Goal: Task Accomplishment & Management: Use online tool/utility

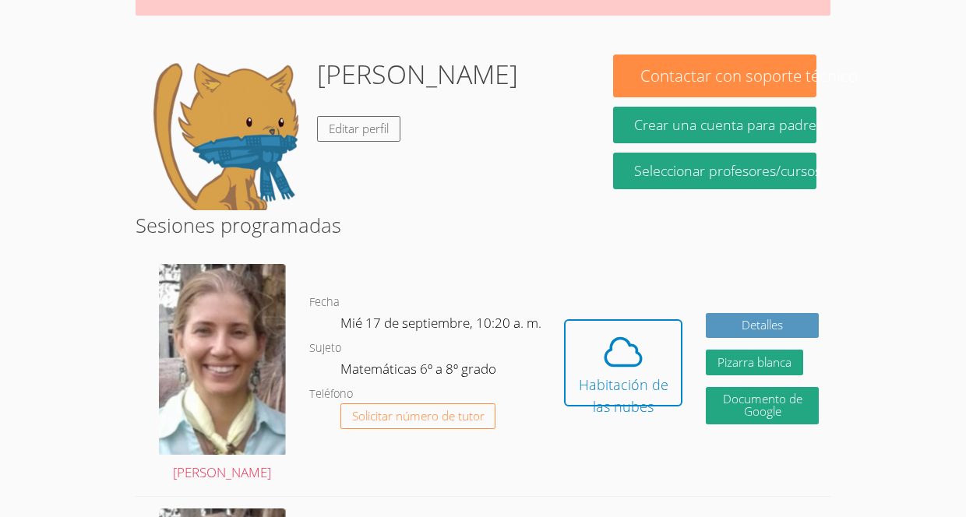
scroll to position [296, 0]
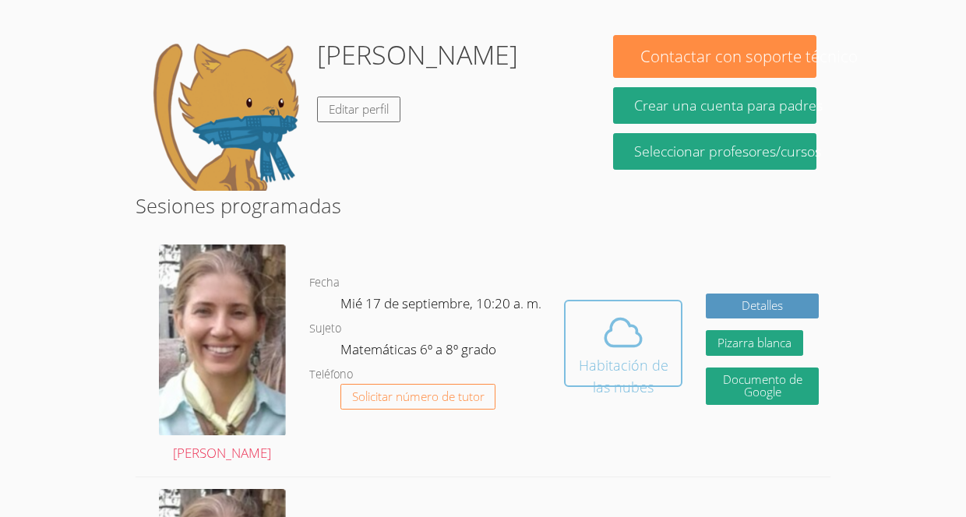
click at [612, 311] on icon at bounding box center [623, 333] width 44 height 44
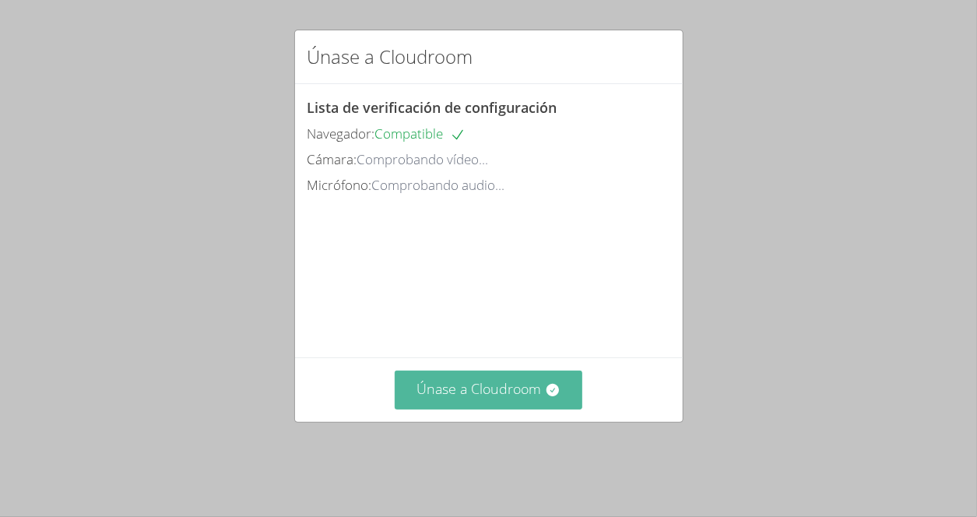
click at [521, 409] on button "Únase a Cloudroom" at bounding box center [489, 390] width 188 height 38
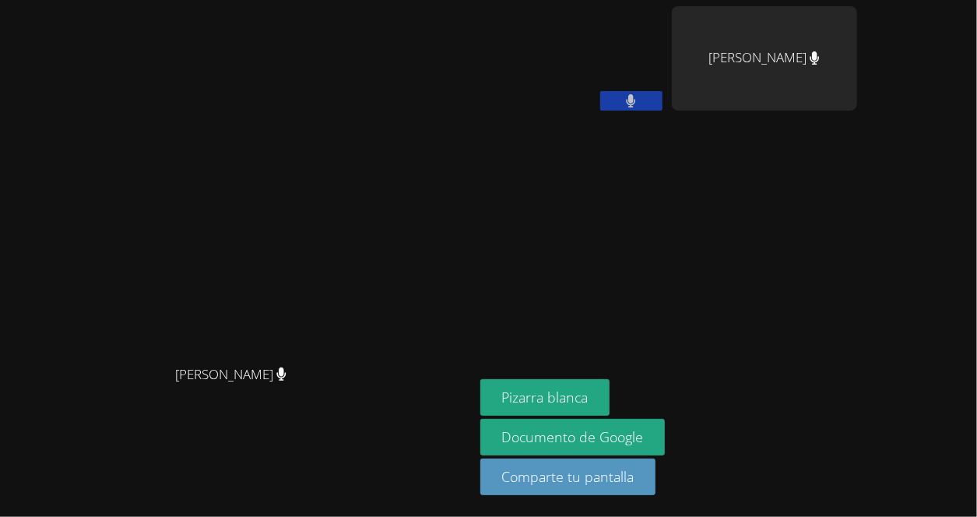
click at [663, 102] on button at bounding box center [631, 100] width 62 height 19
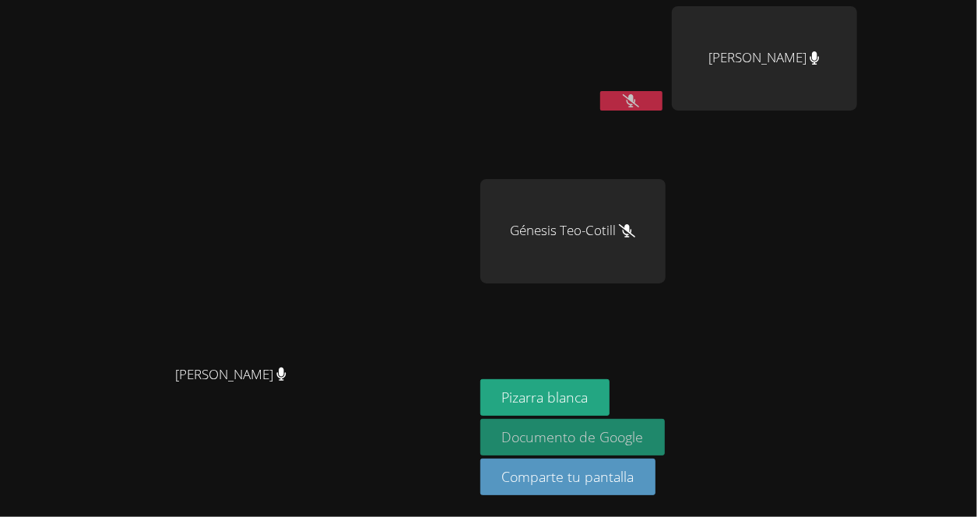
click at [643, 436] on font "Documento de Google" at bounding box center [572, 436] width 142 height 19
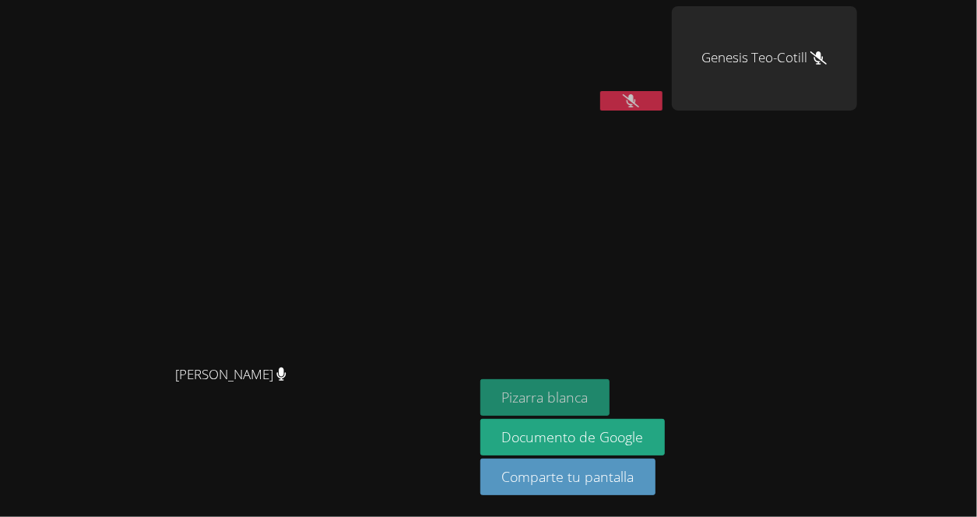
click at [588, 392] on font "Pizarra blanca" at bounding box center [544, 397] width 86 height 19
click at [639, 94] on icon at bounding box center [631, 100] width 16 height 13
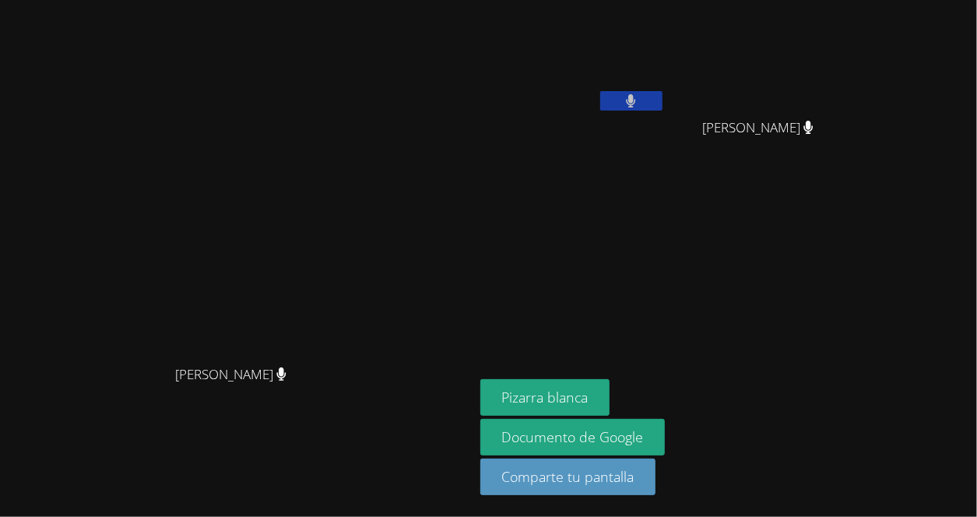
click at [663, 97] on button at bounding box center [631, 100] width 62 height 19
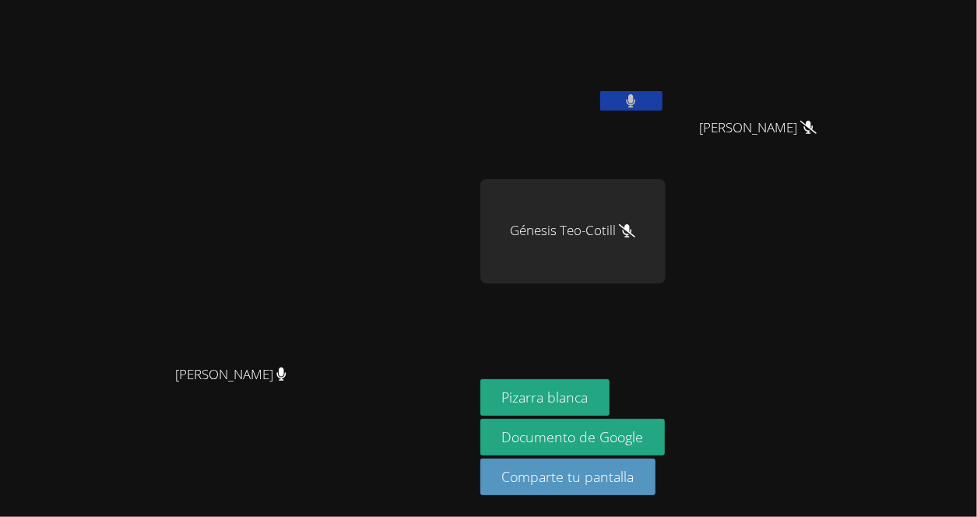
click at [663, 103] on button at bounding box center [631, 100] width 62 height 19
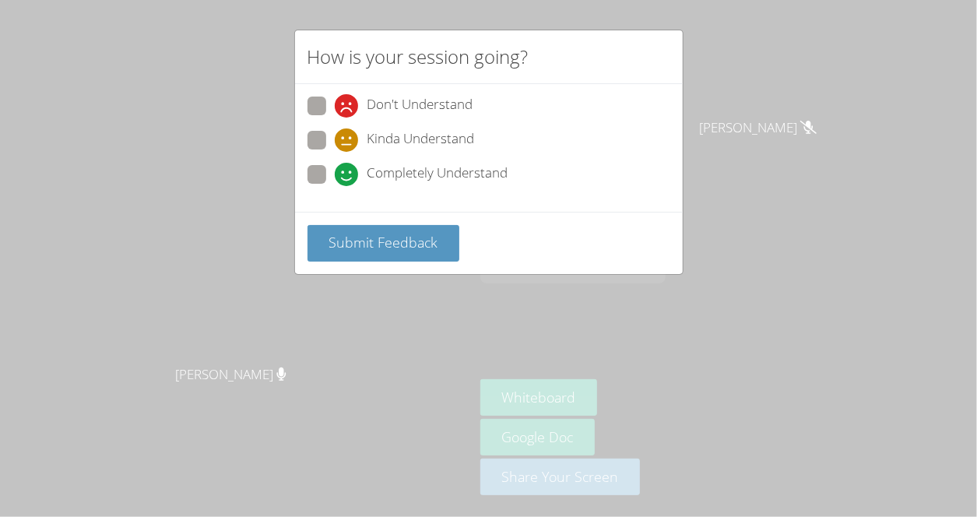
click at [335, 152] on span at bounding box center [335, 152] width 0 height 0
click at [335, 142] on input "Kinda Understand" at bounding box center [341, 137] width 13 height 13
radio input "true"
click at [347, 227] on button "Submit Feedback" at bounding box center [384, 243] width 153 height 37
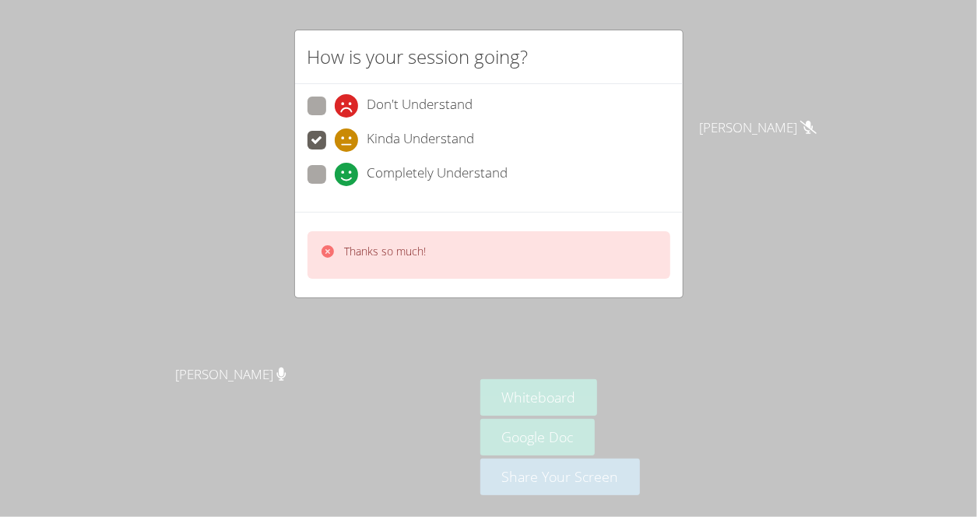
click at [366, 269] on div "Thanks so much!" at bounding box center [489, 254] width 363 height 47
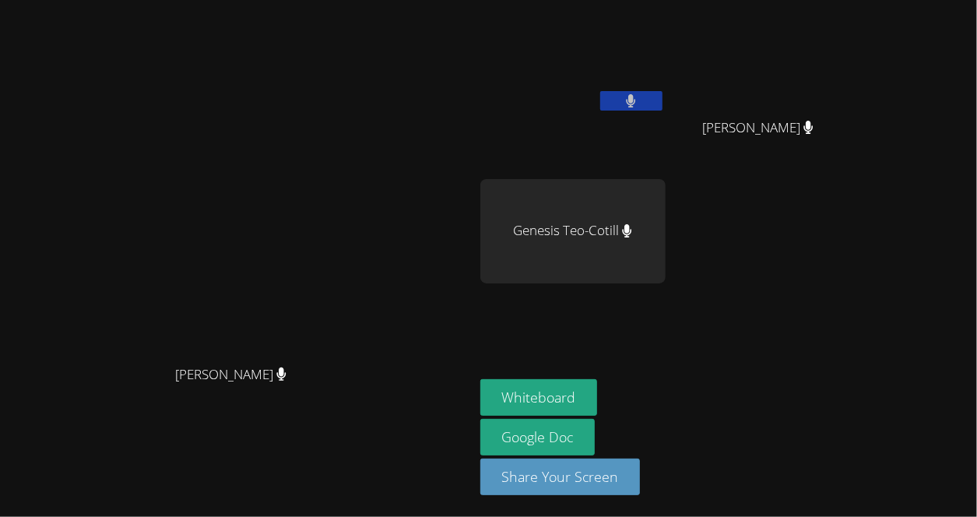
click at [663, 96] on button at bounding box center [631, 100] width 62 height 19
drag, startPoint x: 721, startPoint y: 96, endPoint x: 665, endPoint y: 139, distance: 70.5
drag, startPoint x: 665, startPoint y: 139, endPoint x: 749, endPoint y: 96, distance: 94.4
click at [639, 96] on icon at bounding box center [631, 100] width 16 height 13
click at [663, 96] on button at bounding box center [631, 100] width 62 height 19
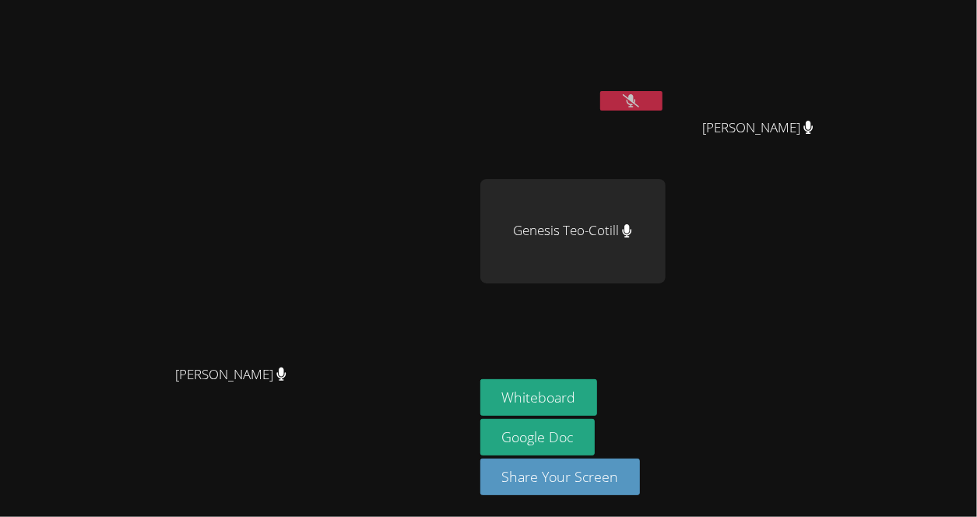
click at [663, 96] on button at bounding box center [631, 100] width 62 height 19
click at [663, 94] on button at bounding box center [631, 100] width 62 height 19
click at [663, 91] on button at bounding box center [631, 100] width 62 height 19
click at [663, 97] on button at bounding box center [631, 100] width 62 height 19
click at [663, 91] on button at bounding box center [631, 100] width 62 height 19
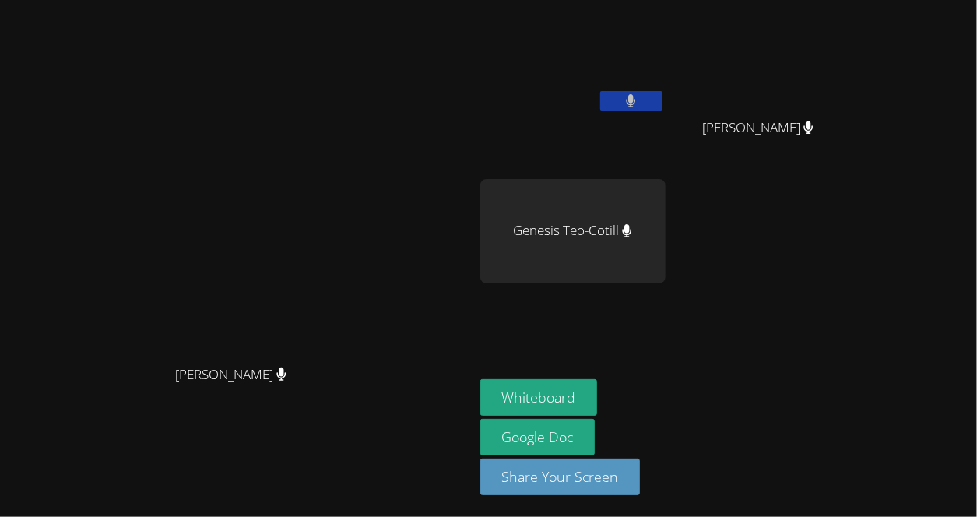
click at [663, 91] on button at bounding box center [631, 100] width 62 height 19
click at [663, 93] on button at bounding box center [631, 100] width 62 height 19
